Goal: Find specific page/section: Locate a particular part of the current website

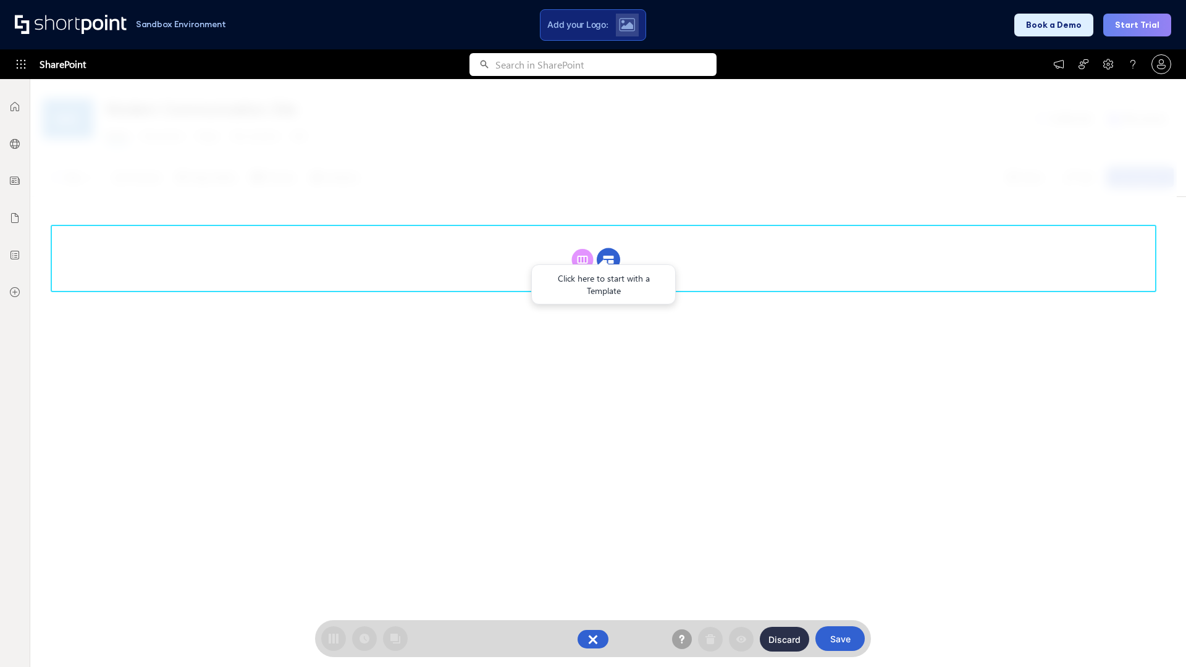
click at [608, 259] on circle at bounding box center [608, 259] width 23 height 23
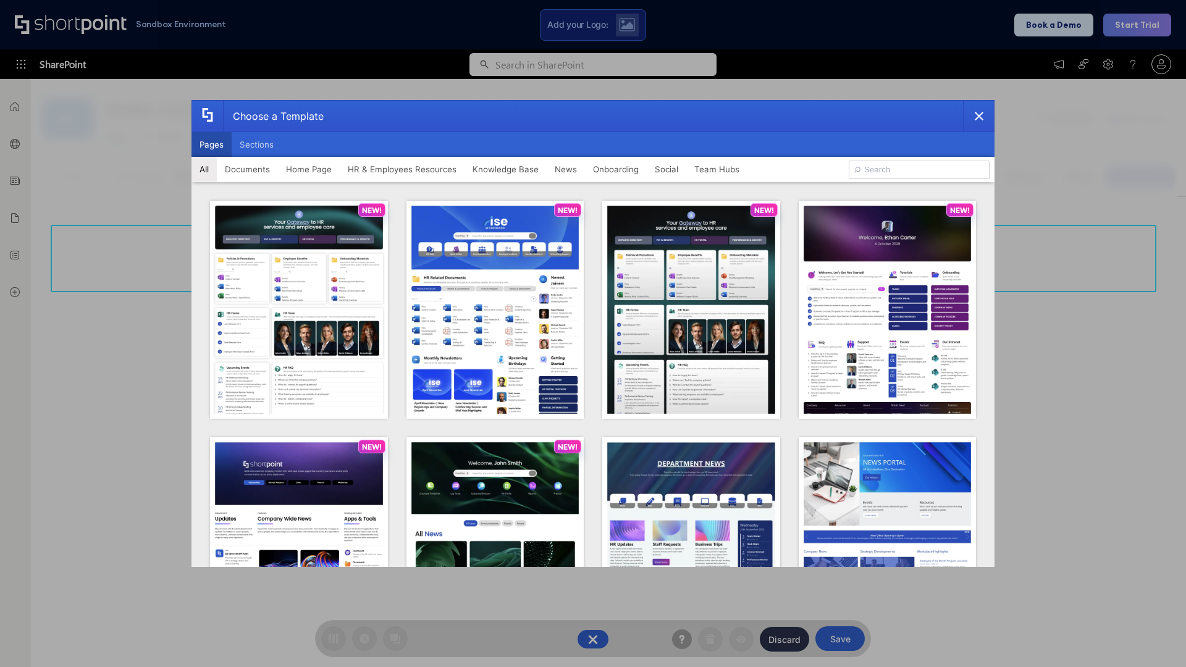
click at [211, 145] on button "Pages" at bounding box center [211, 144] width 40 height 25
type input "Intranet Layout 2"
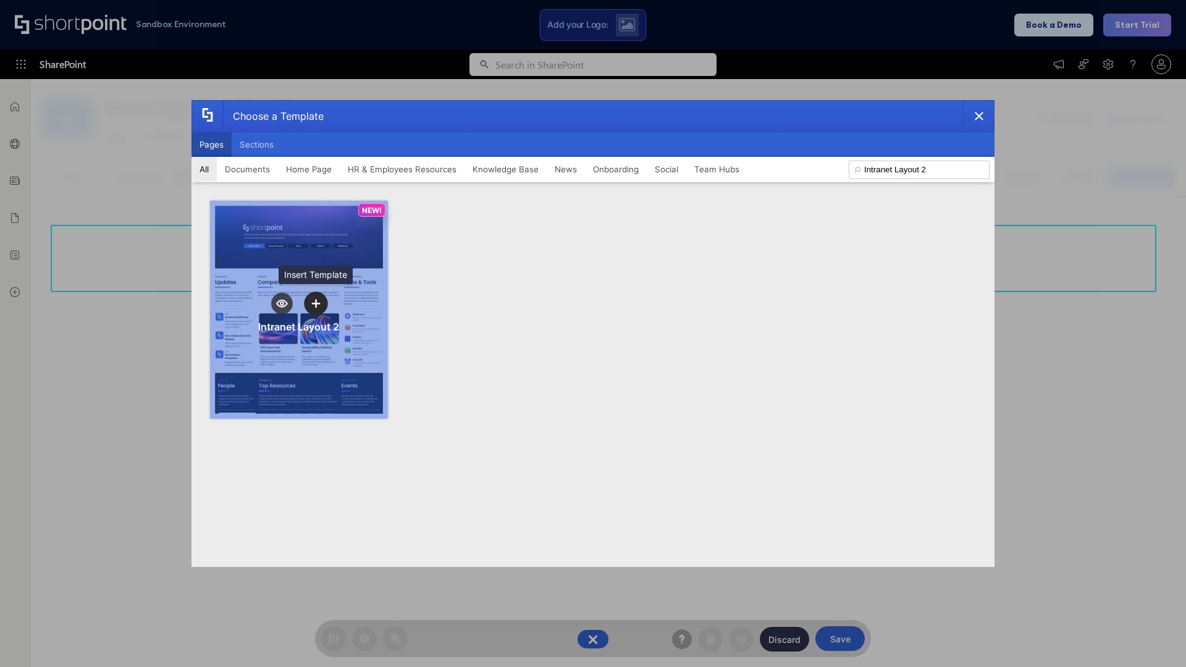
click at [316, 303] on icon "template selector" at bounding box center [315, 303] width 9 height 9
